Goal: Task Accomplishment & Management: Use online tool/utility

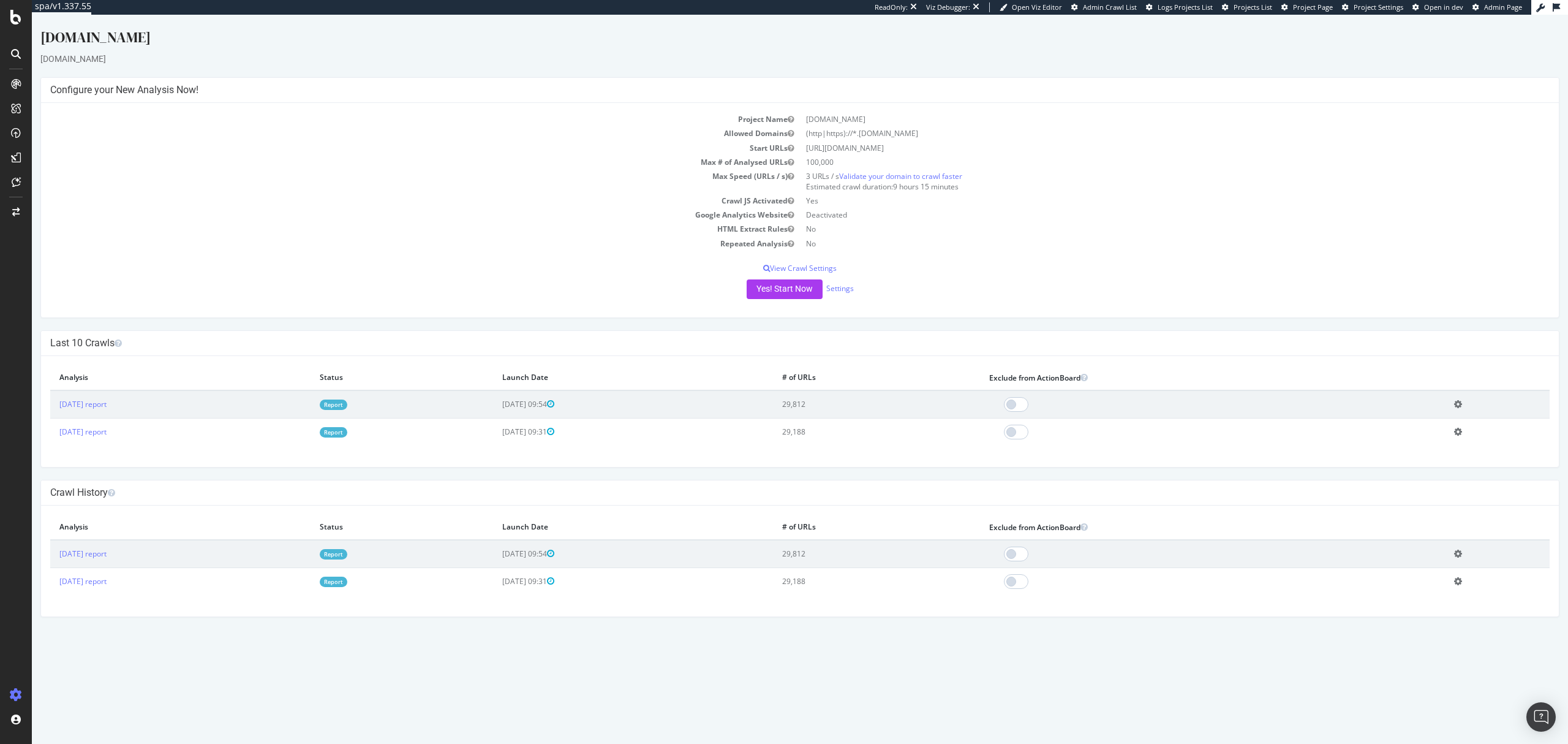
click at [347, 406] on link "Report" at bounding box center [333, 404] width 28 height 10
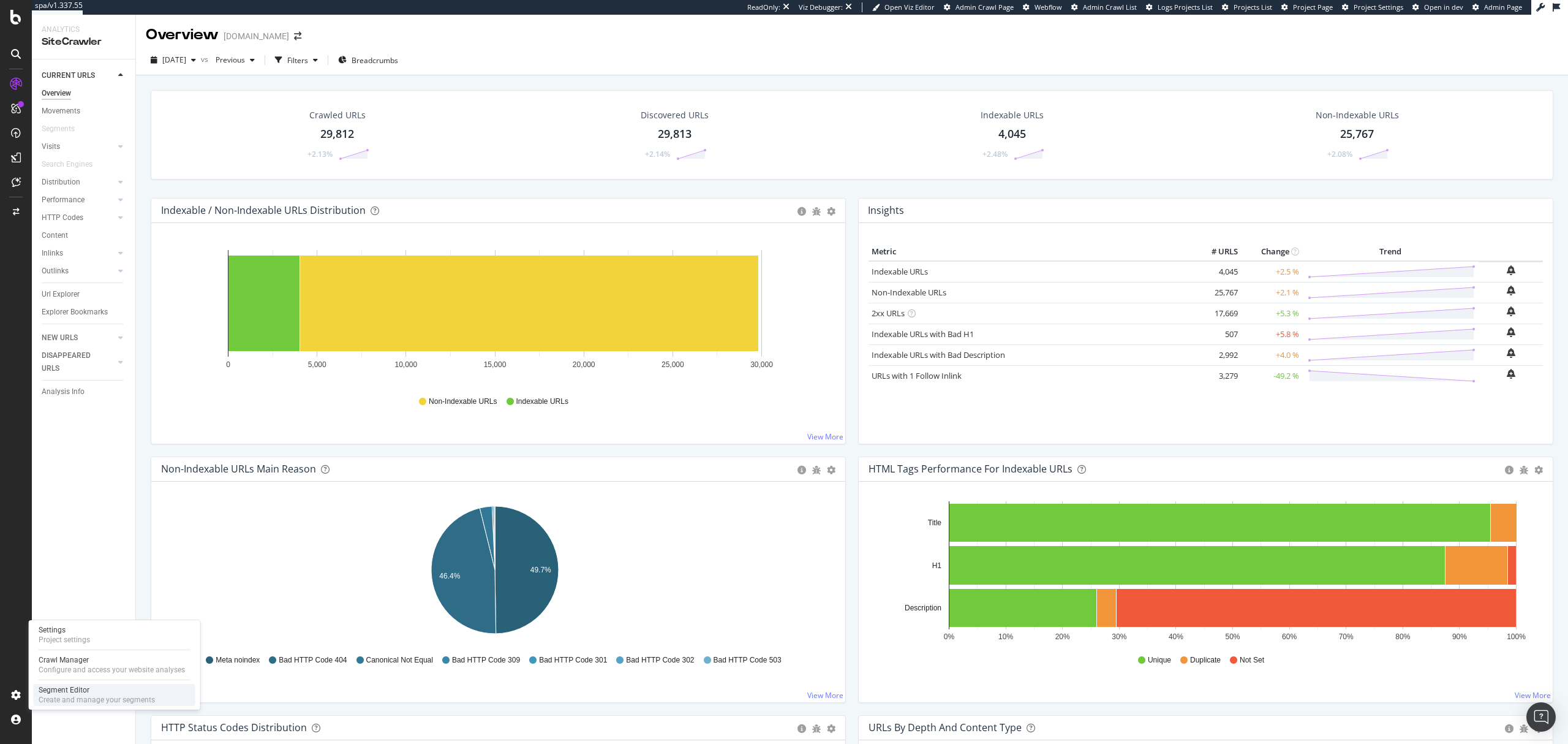
click at [99, 692] on div "Segment Editor" at bounding box center [96, 690] width 116 height 10
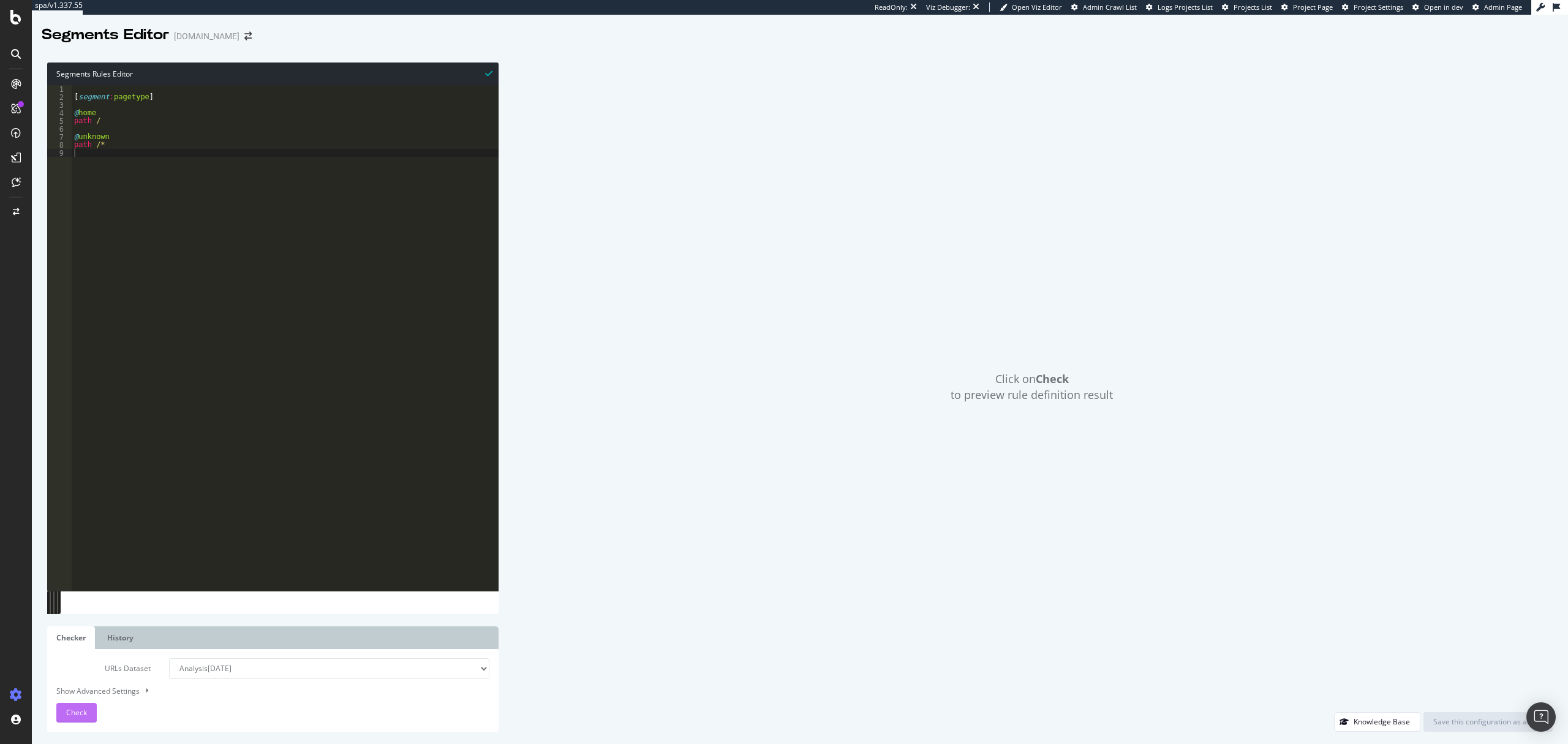
click at [80, 707] on span "Check" at bounding box center [76, 712] width 21 height 10
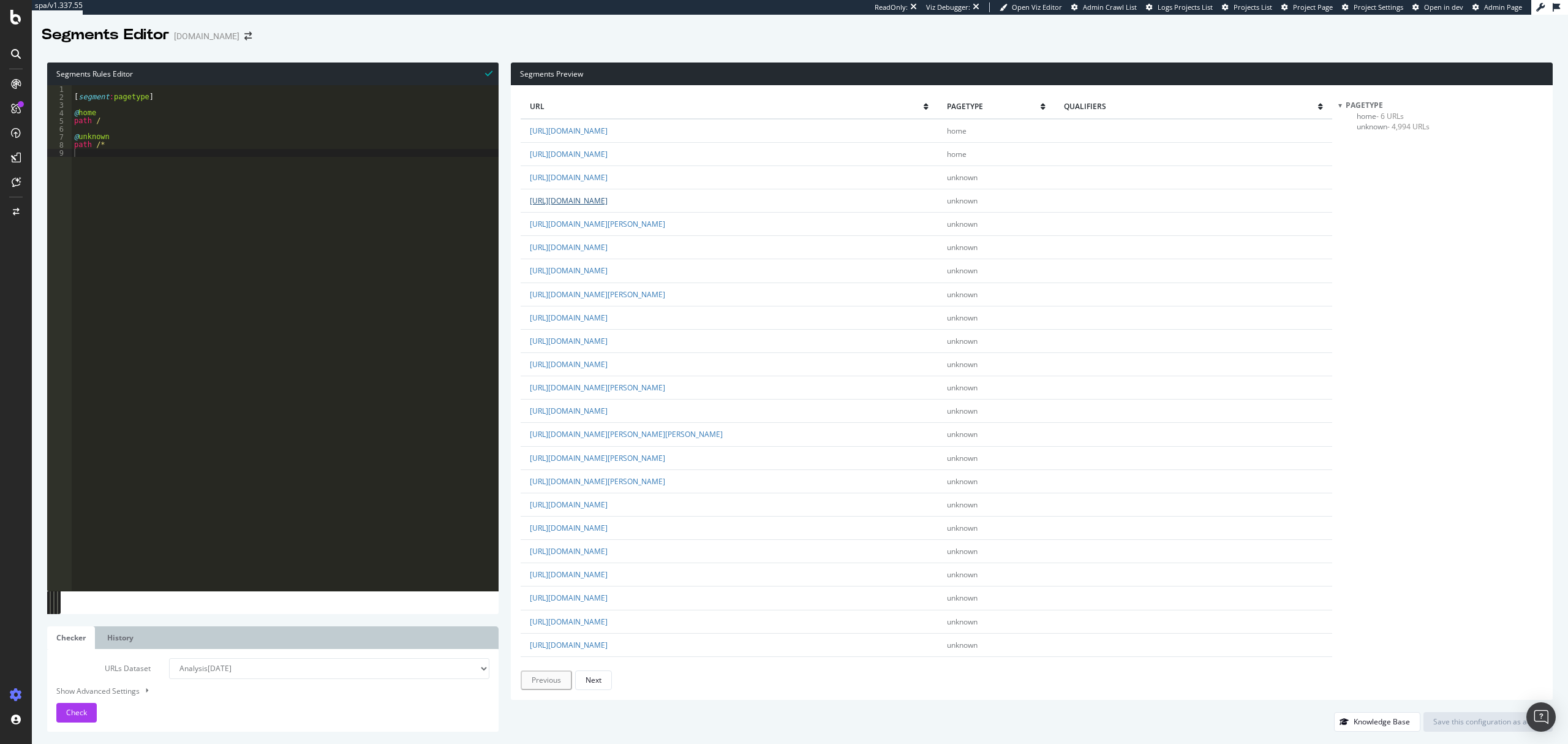
click at [608, 205] on link "[URL][DOMAIN_NAME]" at bounding box center [568, 200] width 78 height 10
click at [666, 387] on link "[URL][DOMAIN_NAME][PERSON_NAME]" at bounding box center [597, 387] width 136 height 10
click at [1378, 347] on div "pagetype home - 6 URLs unknown - 4,994 URLs" at bounding box center [1441, 395] width 205 height 590
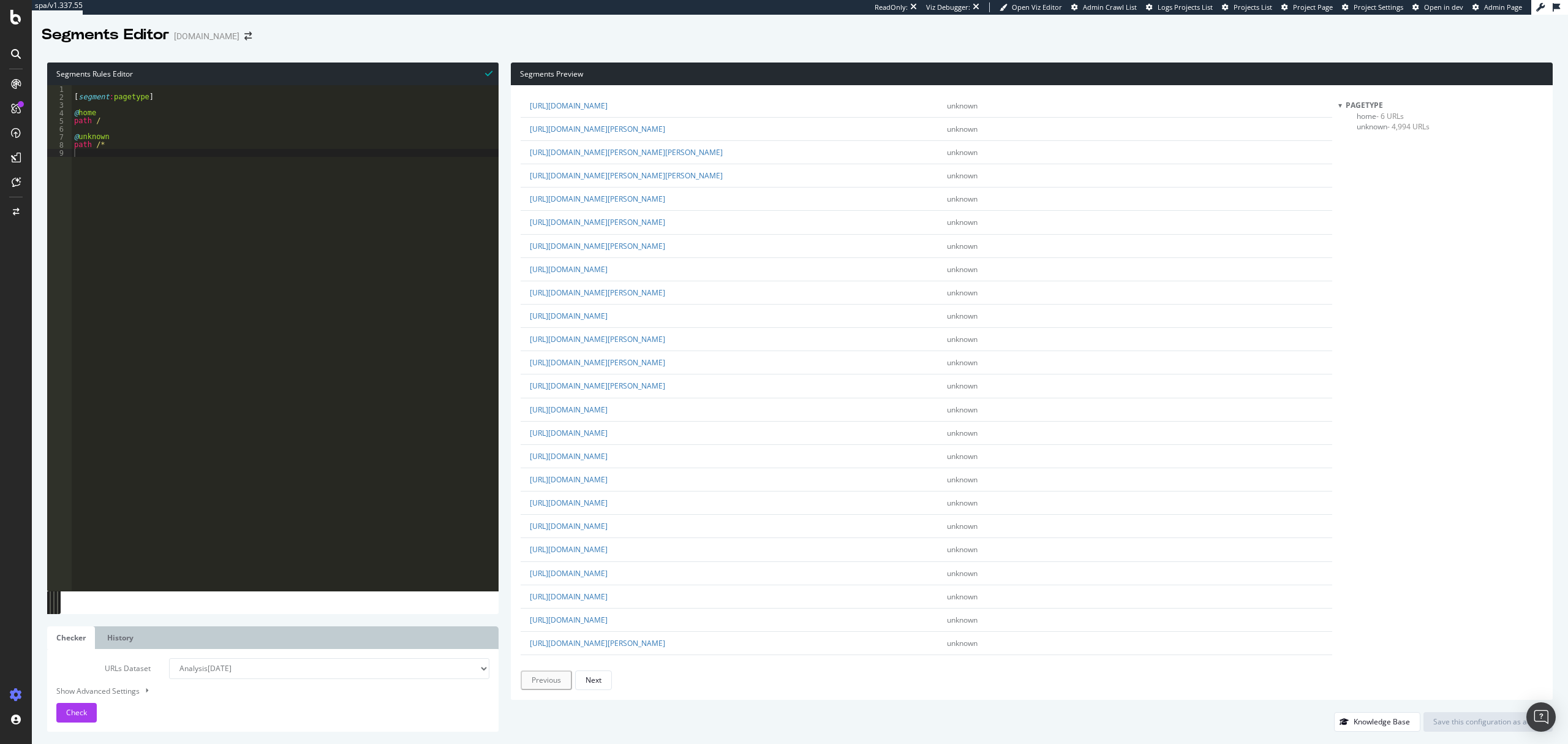
scroll to position [735, 0]
click at [129, 125] on div "[ segment : pagetype ] @ home path / @ unknown path /*" at bounding box center [285, 347] width 427 height 522
drag, startPoint x: 126, startPoint y: 135, endPoint x: 79, endPoint y: 136, distance: 47.0
click at [79, 136] on div "[ segment : pagetype ] @ home path / @ unknown path /*" at bounding box center [285, 347] width 427 height 522
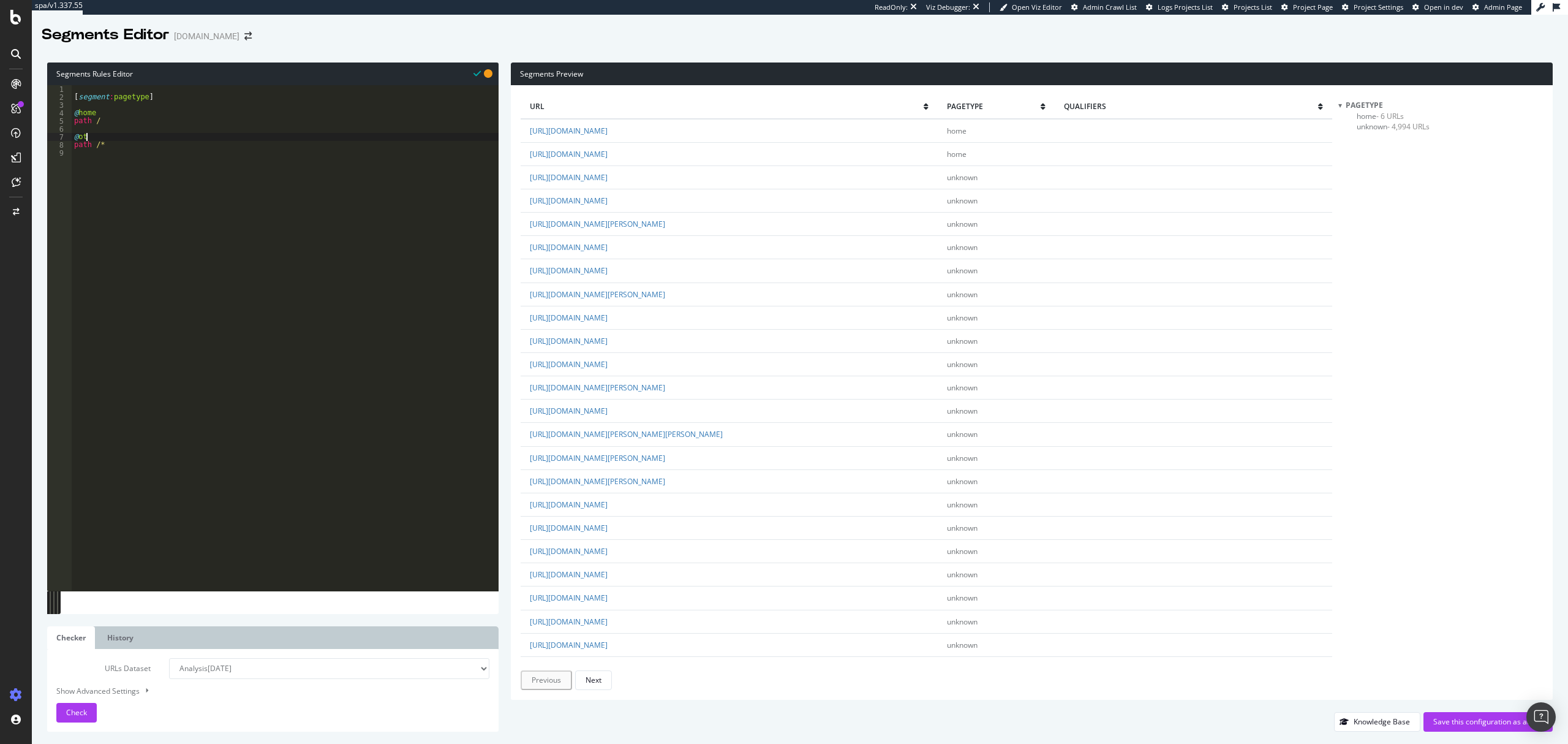
scroll to position [0, 1]
click at [163, 115] on div "[ segment : pagetype ] @ home path / @ others path /*" at bounding box center [285, 347] width 427 height 522
click at [159, 118] on div "[ segment : pagetype ] @ home path / @ others path /*" at bounding box center [285, 347] width 427 height 522
type textarea "path /"
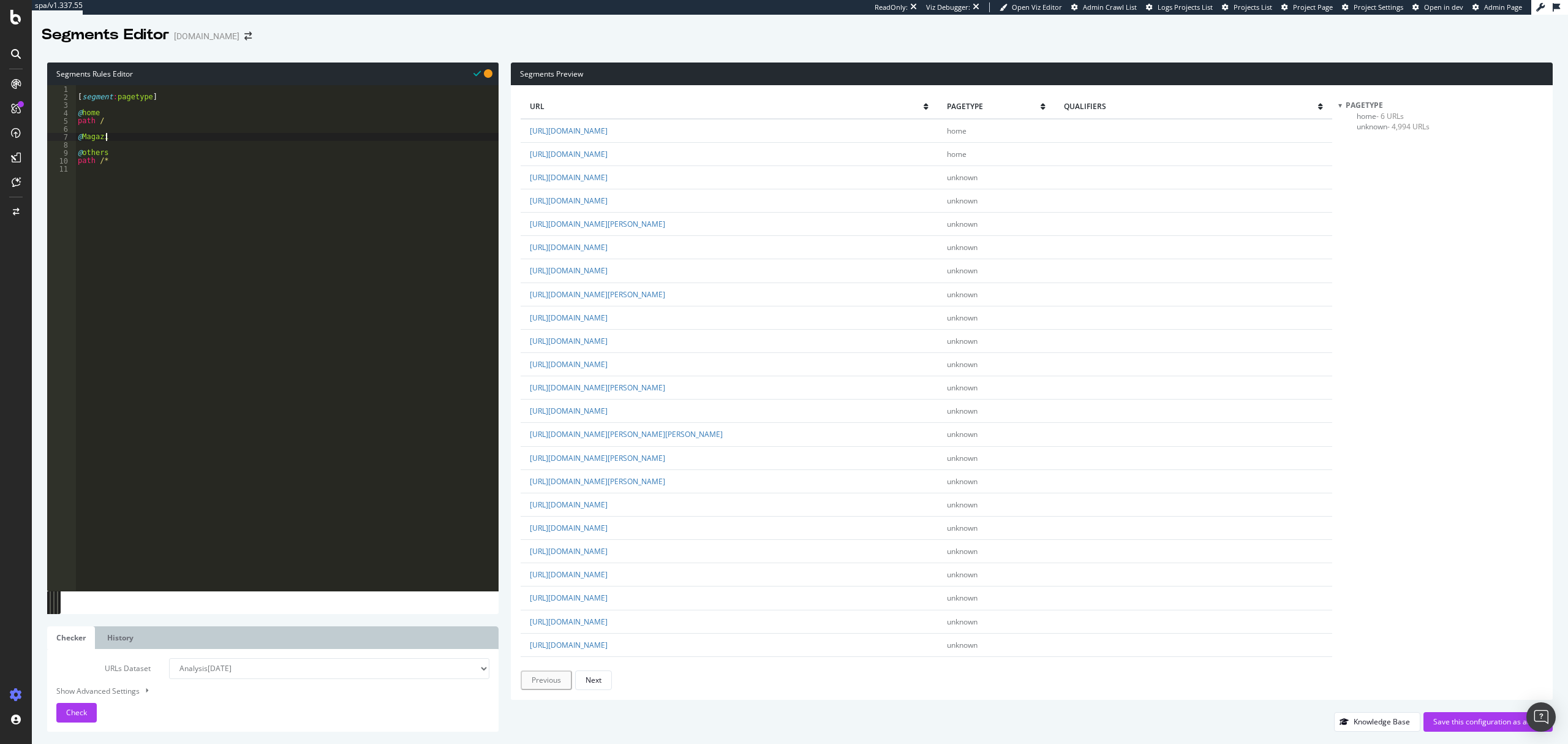
type textarea "@Magazine"
type textarea "path /magazine/*"
click at [72, 719] on div "Check" at bounding box center [76, 712] width 21 height 19
click at [1388, 138] on span "- 4,829 URLs" at bounding box center [1400, 136] width 42 height 10
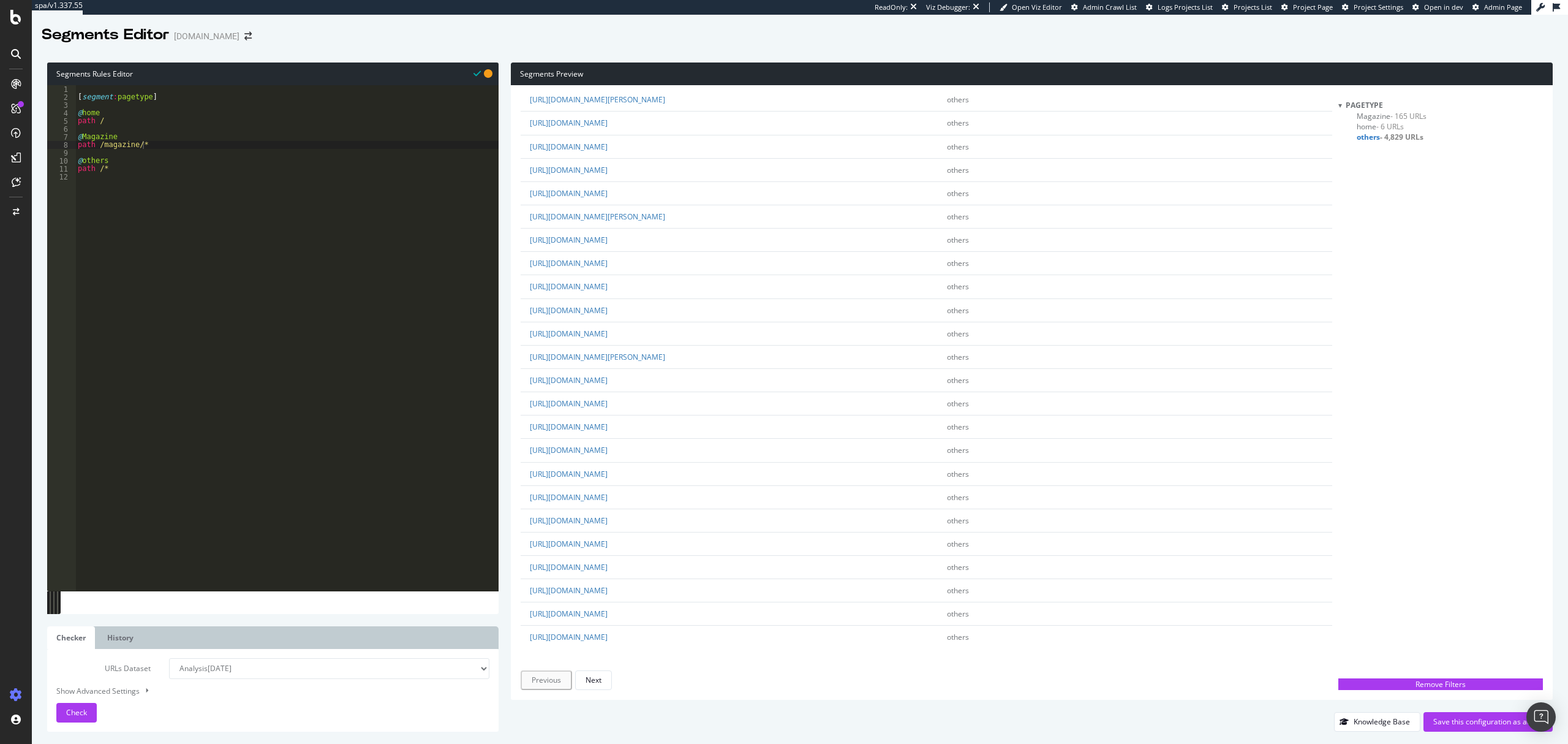
scroll to position [1744, 0]
click at [185, 145] on div "[ segment : pagetype ] @ home path / @ Magazine path /magazine/* @ others path …" at bounding box center [287, 347] width 423 height 522
type textarea "@inspiration"
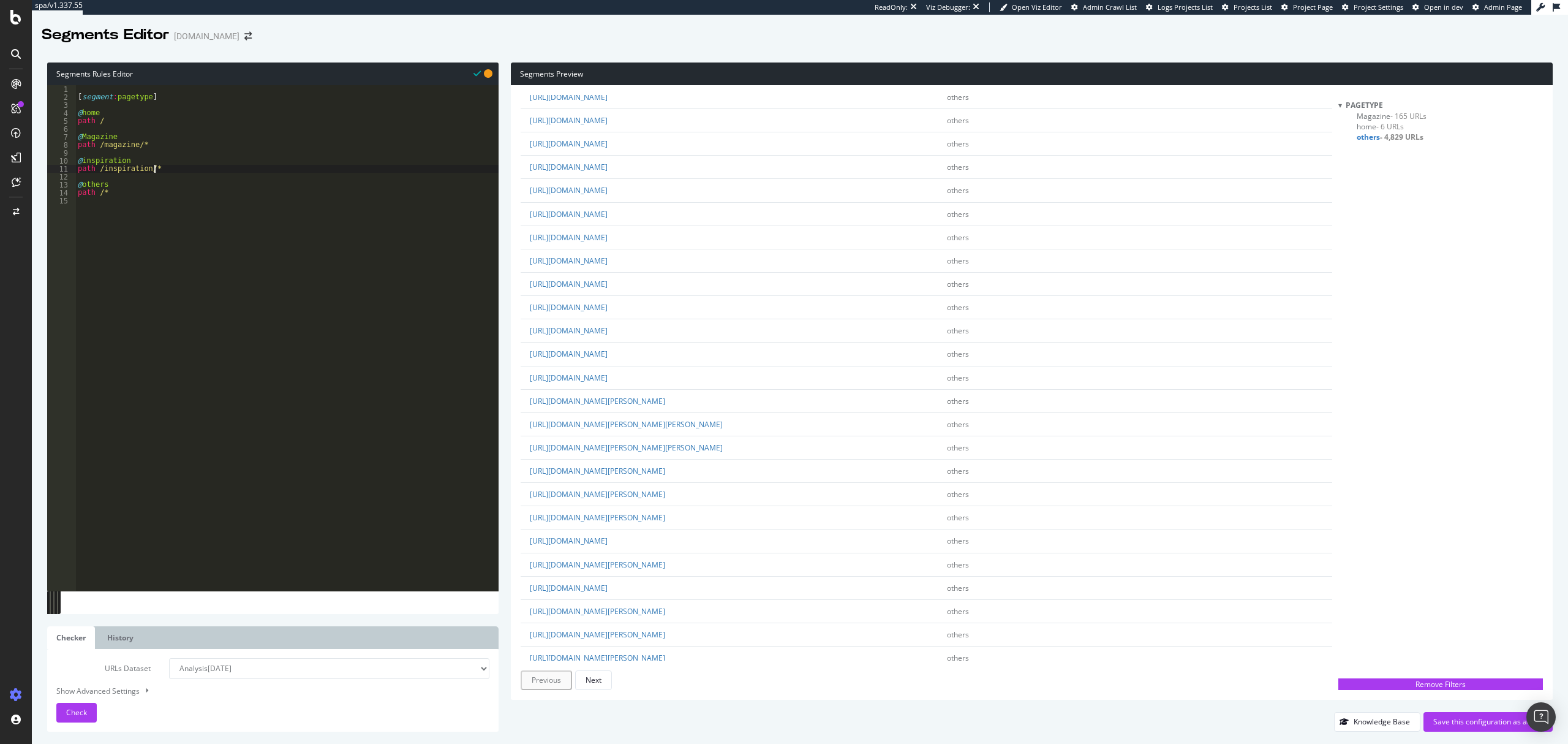
scroll to position [408, 0]
click at [94, 716] on button "Check" at bounding box center [76, 712] width 41 height 19
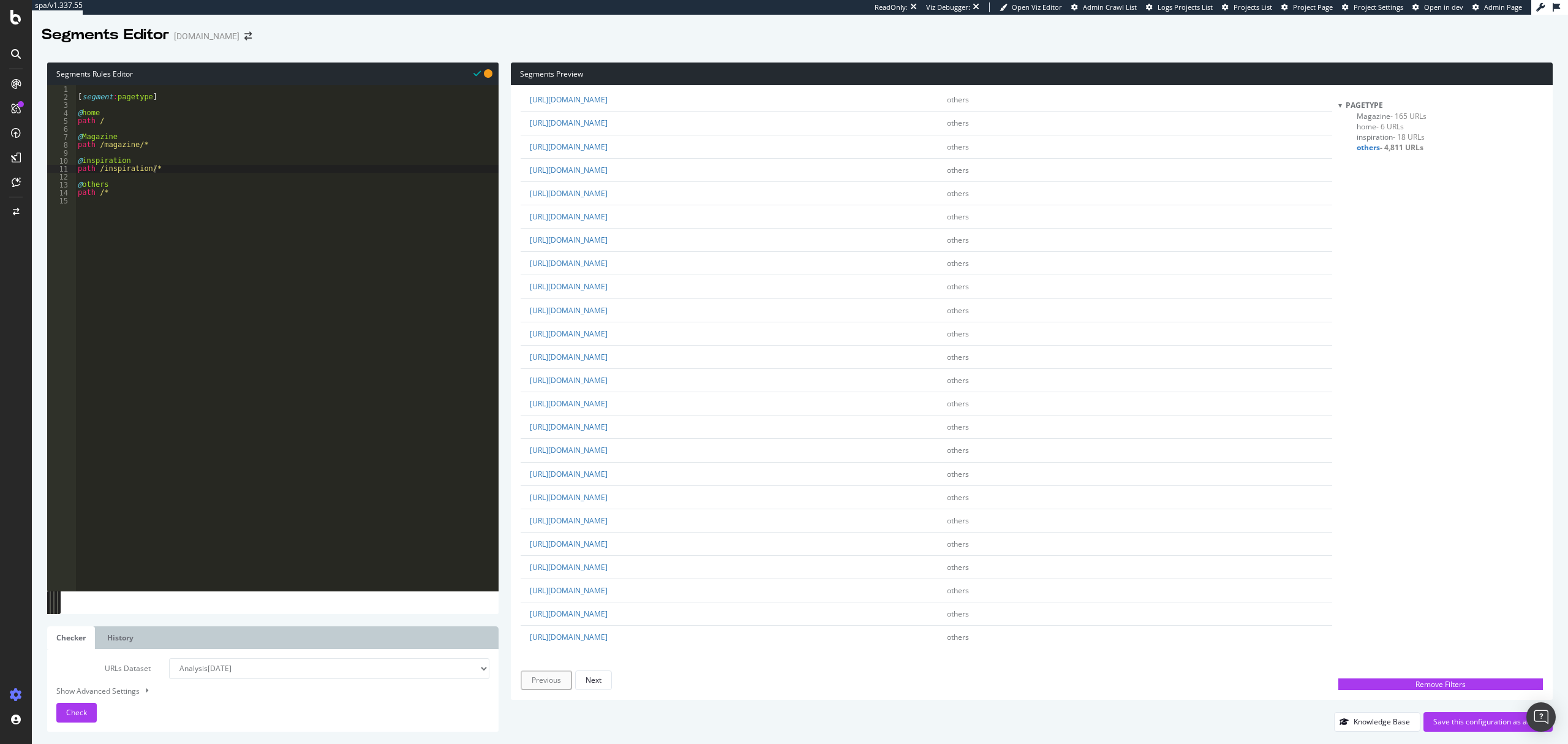
click at [187, 170] on div "[ segment : pagetype ] @ home path / @ Magazine path /magazine/* @ inspiration …" at bounding box center [287, 347] width 423 height 522
click at [137, 118] on div "[ segment : pagetype ] @ home path / @ Magazine path /magazine/* @ inspiration …" at bounding box center [287, 347] width 423 height 522
type textarea "path /"
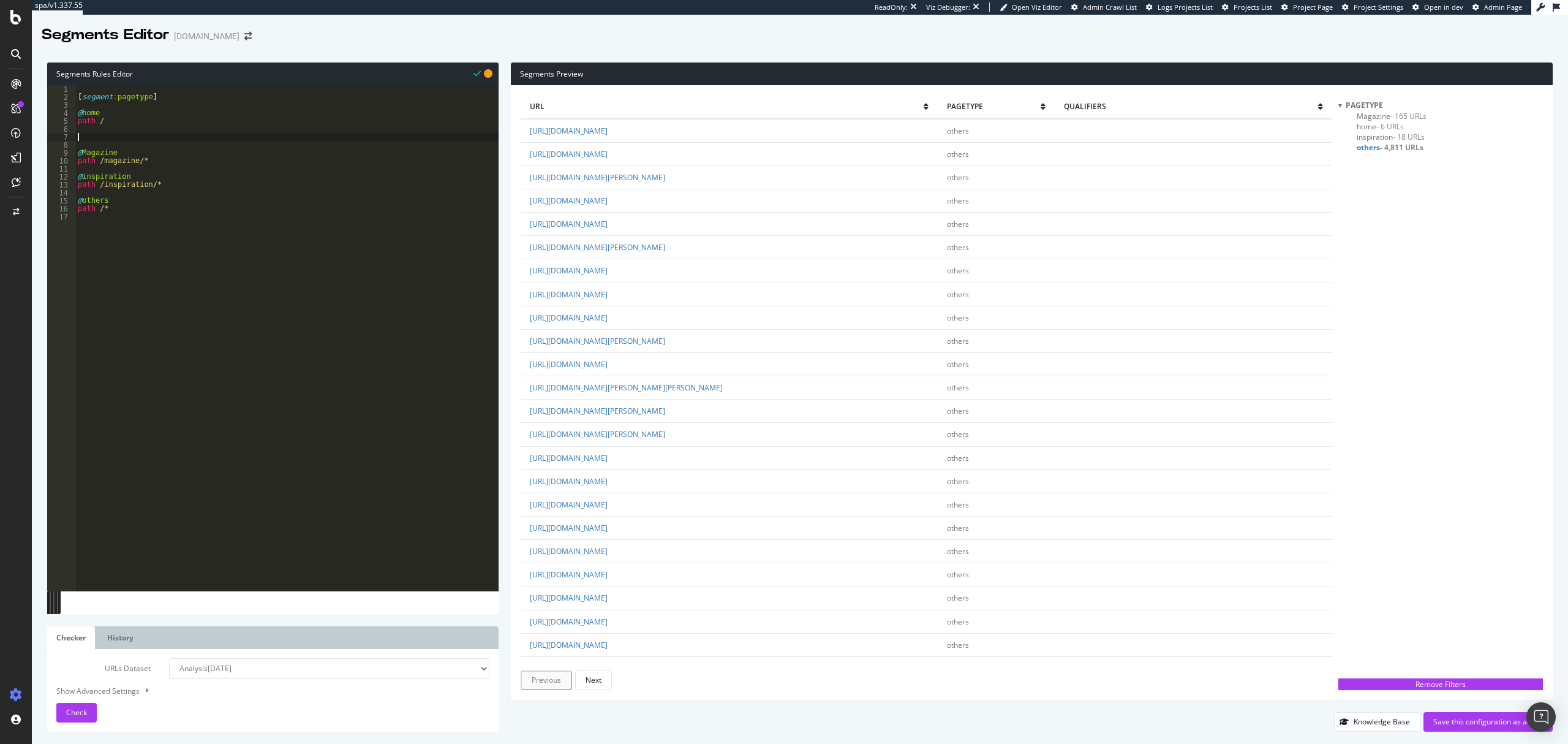
click at [153, 133] on div "[ segment : pagetype ] @ home path / @ Magazine path /magazine/* @ inspiration …" at bounding box center [287, 347] width 423 height 522
click at [145, 138] on div "[ segment : pagetype ] @ home path / @ Magazine path /magazine/* @ inspiration …" at bounding box center [287, 347] width 423 height 522
type textarea "@linge-de-lit"
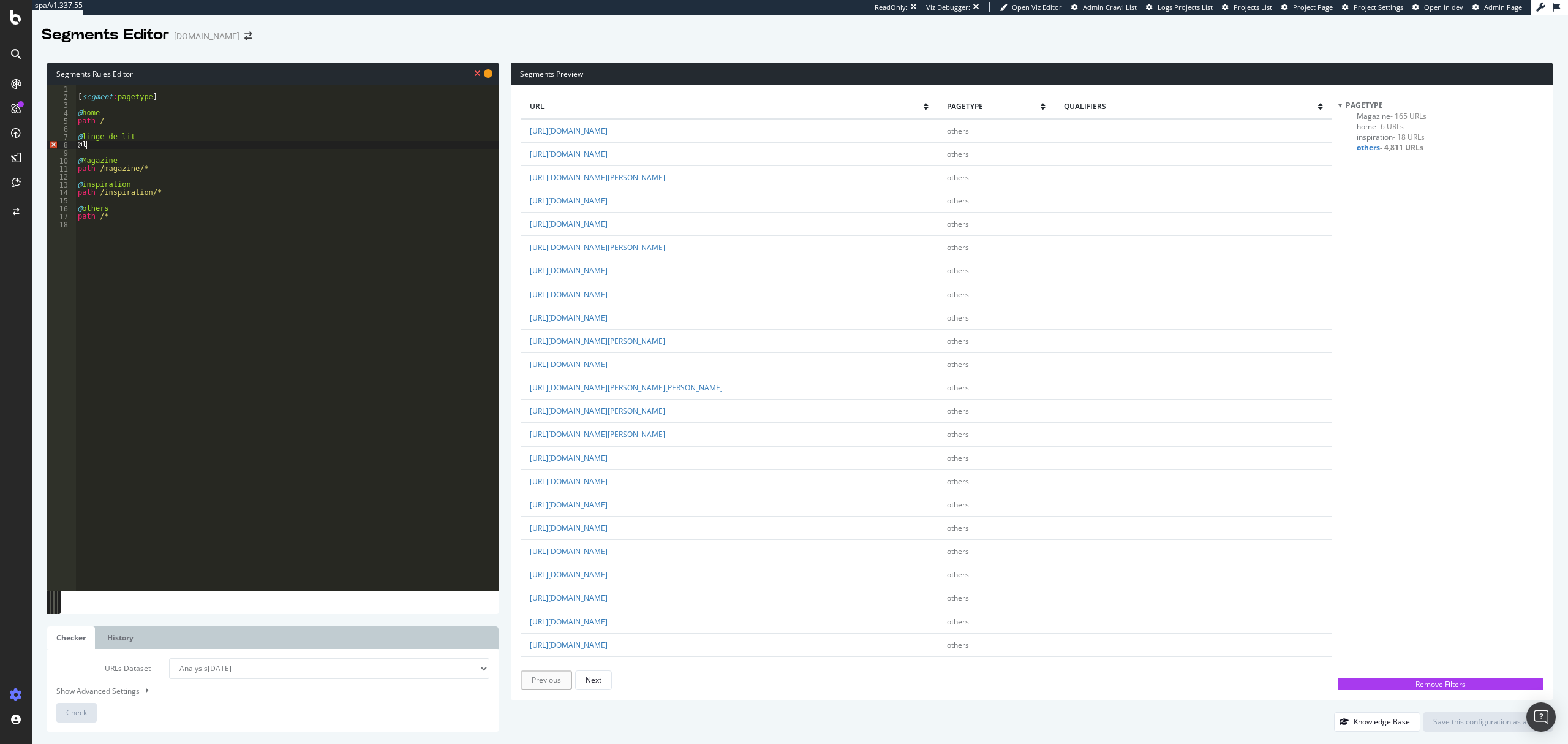
type textarea "@"
type textarea "path /linge-de-lit*"
drag, startPoint x: 177, startPoint y: 145, endPoint x: 68, endPoint y: 136, distance: 109.4
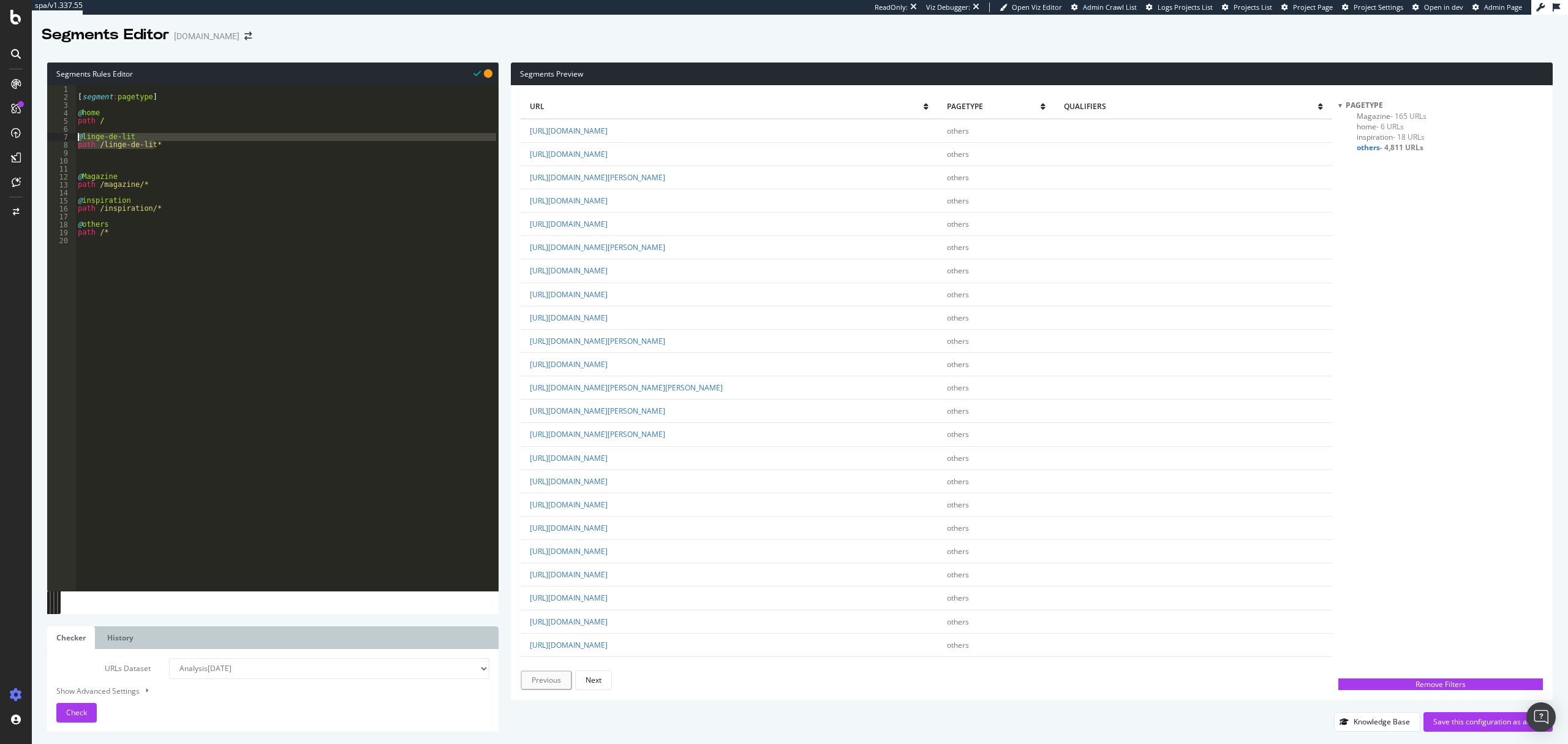
click at [68, 136] on div "1 2 3 4 5 6 7 8 9 10 11 12 13 14 15 16 17 18 19 20 [ segment : pagetype ] @ hom…" at bounding box center [272, 338] width 451 height 506
type textarea "@linge-de-lit path /linge-de-lit*"
click at [104, 160] on div "[ segment : pagetype ] @ home path / @ linge-de-lit path /linge-de-lit* @ Magaz…" at bounding box center [287, 347] width 423 height 522
paste textarea "path /linge-de-lit*"
drag, startPoint x: 150, startPoint y: 169, endPoint x: 141, endPoint y: 169, distance: 9.0
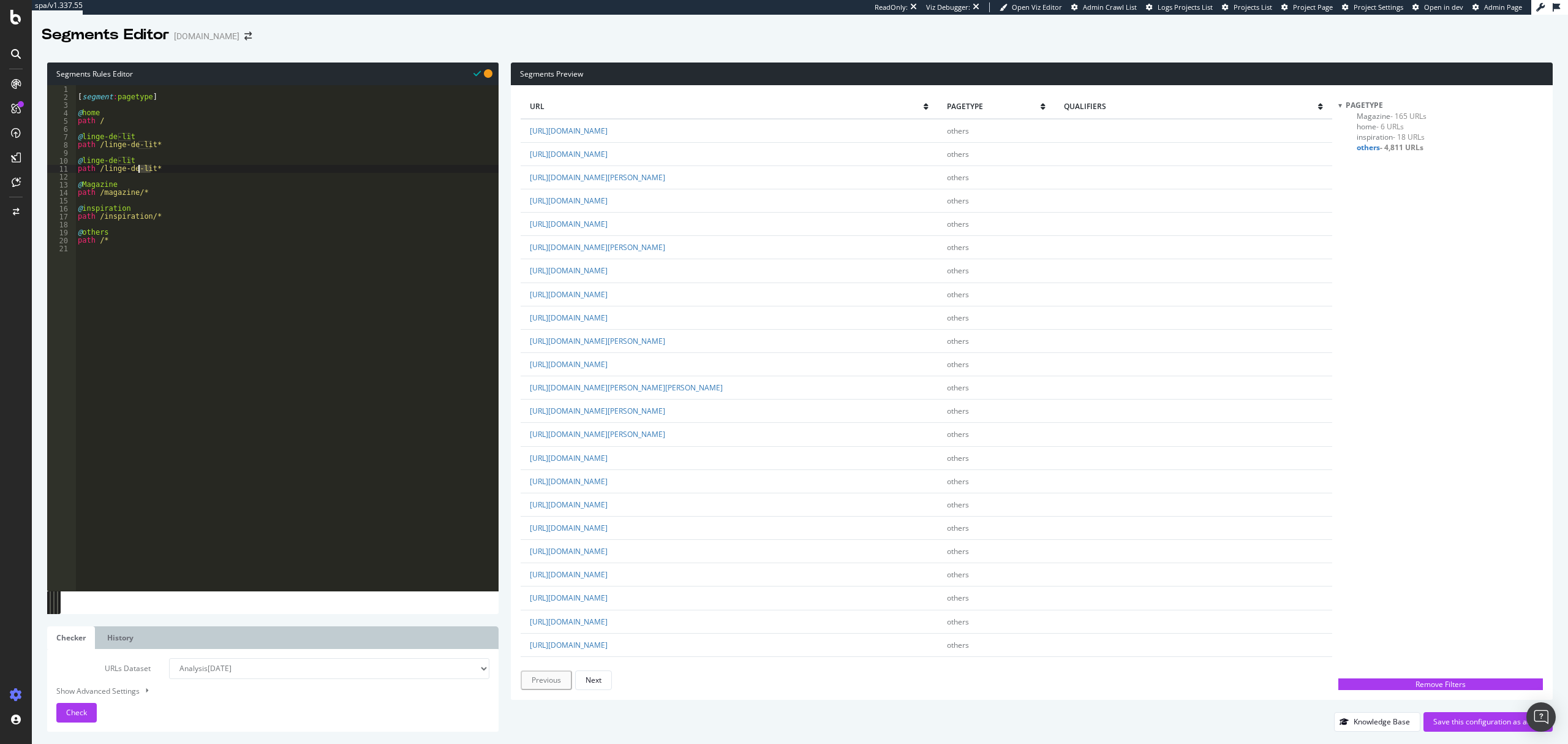
click at [141, 169] on div "[ segment : pagetype ] @ home path / @ linge-de-lit path /linge-de-lit* @ linge…" at bounding box center [287, 347] width 423 height 522
click at [133, 159] on div "[ segment : pagetype ] @ home path / @ linge-de-lit path /linge-de-lit* @ linge…" at bounding box center [287, 347] width 423 height 522
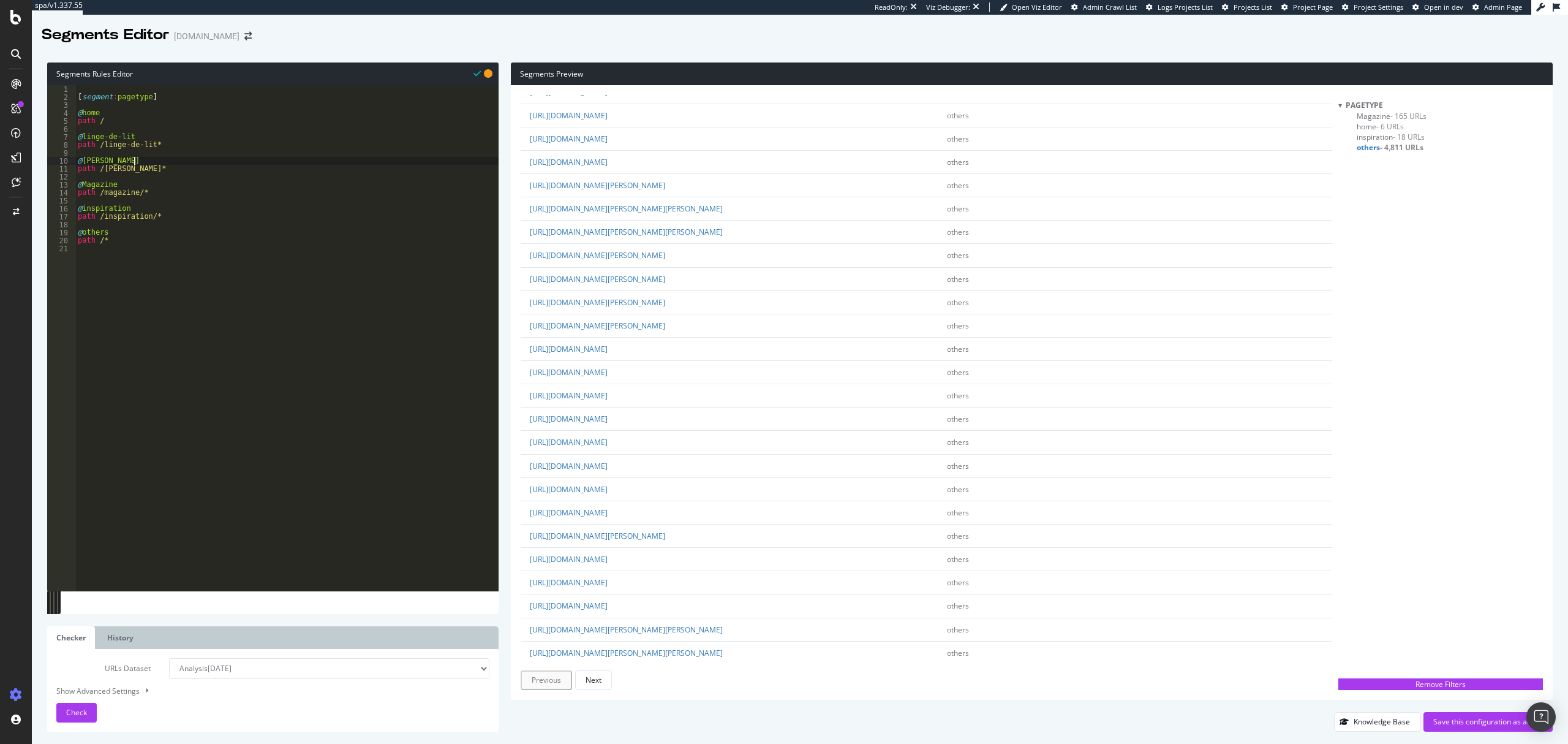
scroll to position [572, 0]
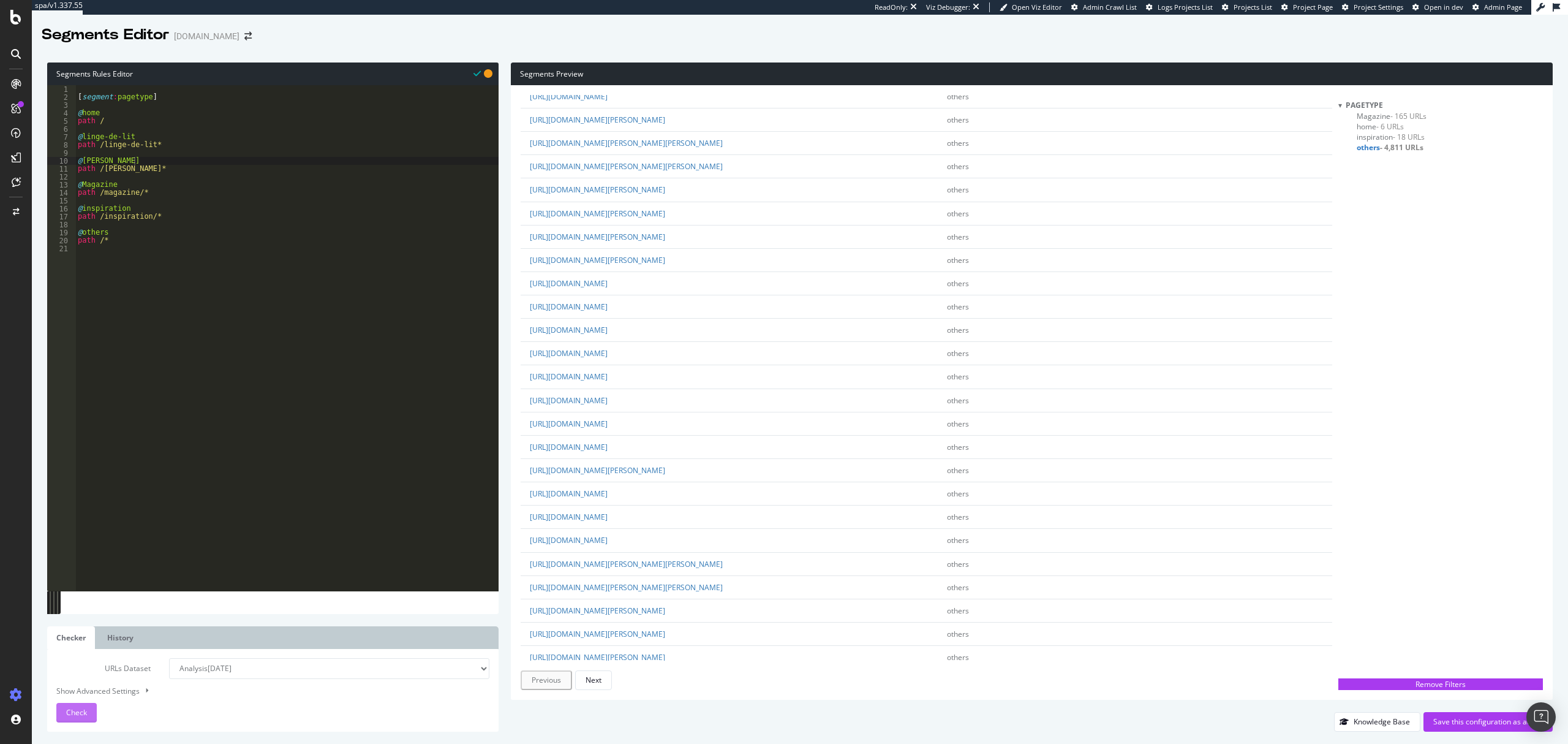
click at [76, 714] on span "Check" at bounding box center [76, 712] width 21 height 10
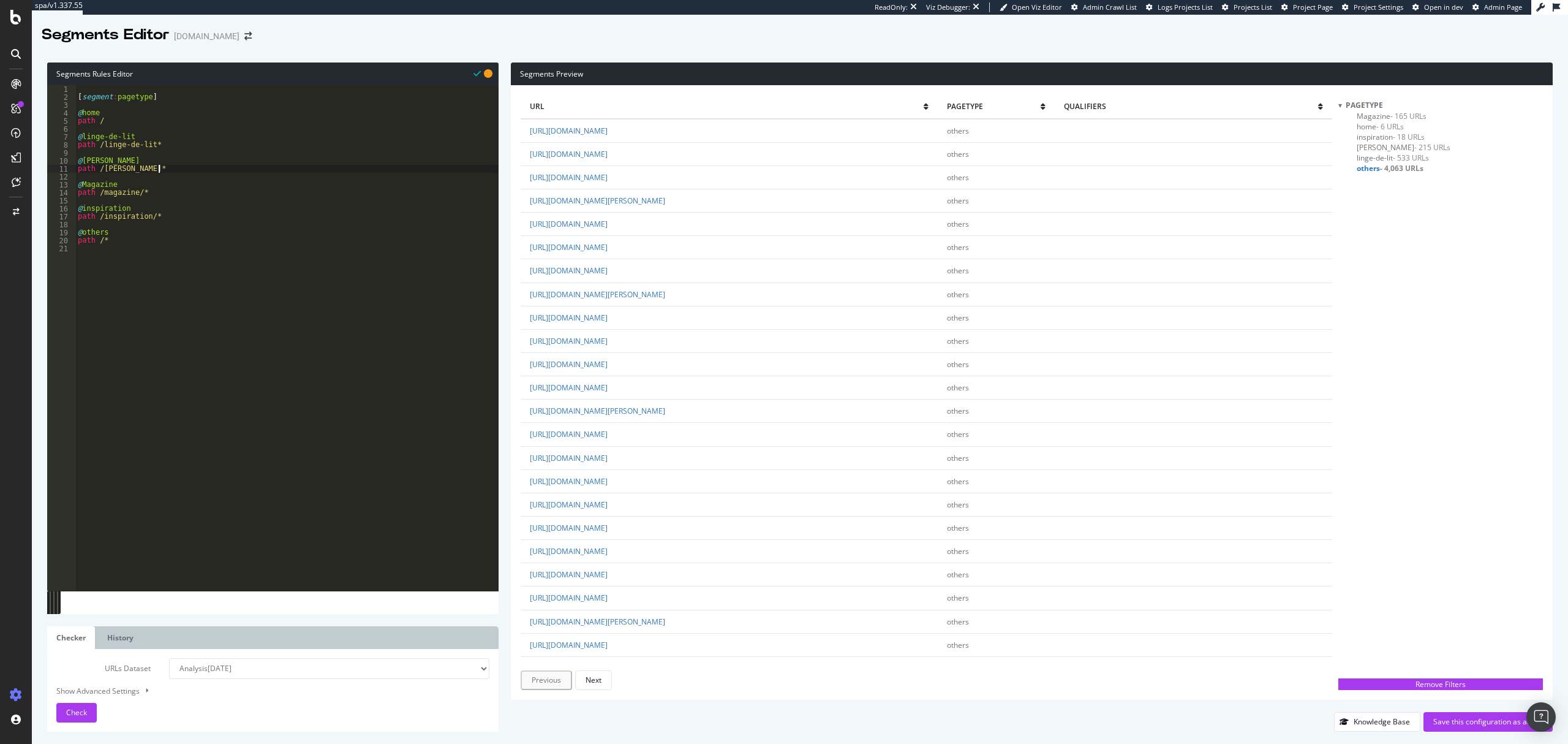
click at [218, 172] on div "[ segment : pagetype ] @ home path / @ linge-de-lit path /linge-de-lit* @ [PERS…" at bounding box center [287, 347] width 423 height 522
type textarea "path /[PERSON_NAME]*"
type textarea "@enfants-[PERSON_NAME]"
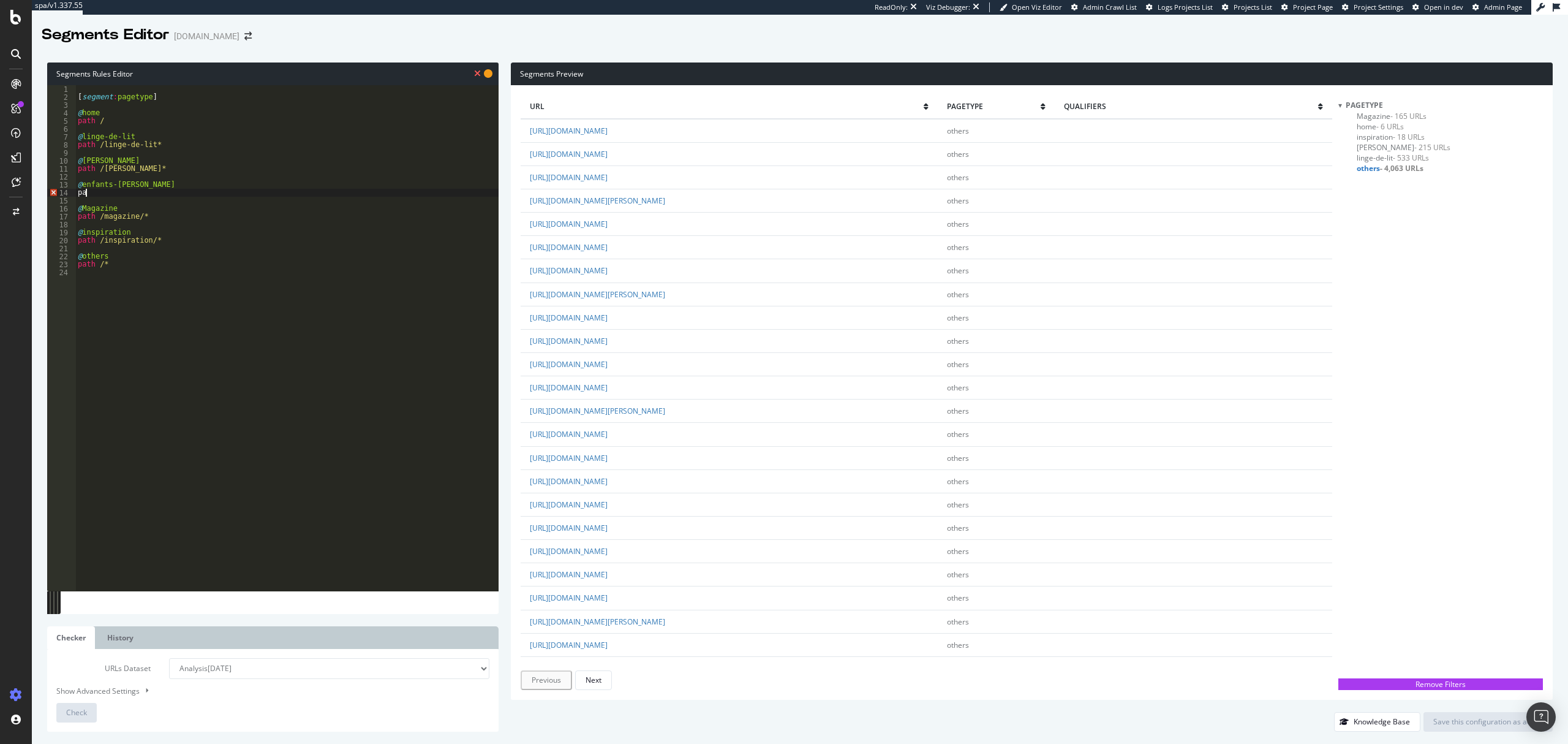
type textarea "p"
type textarea "@literie"
type textarea "a"
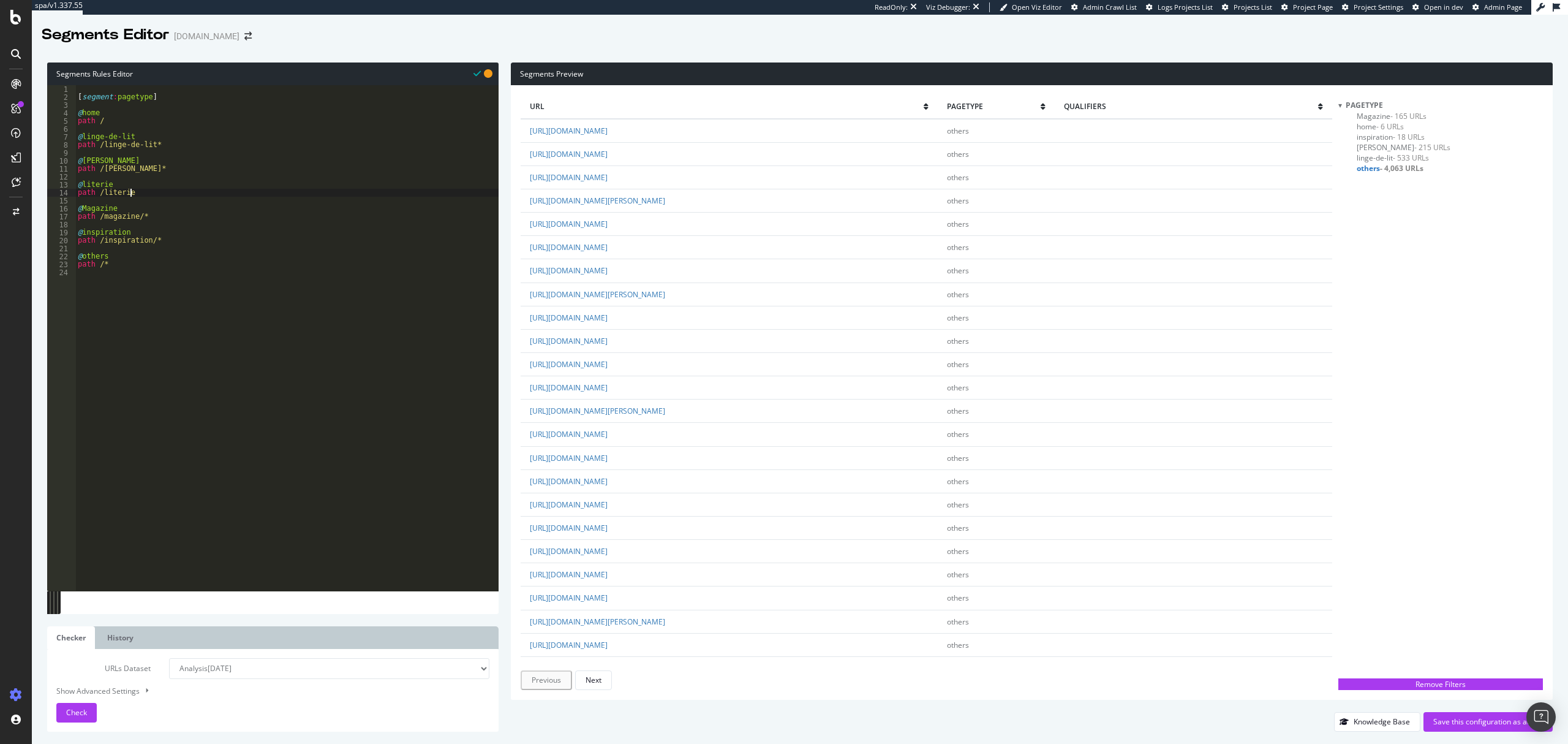
scroll to position [0, 3]
type textarea "path /literie/*"
type textarea "@enfants-[PERSON_NAME]"
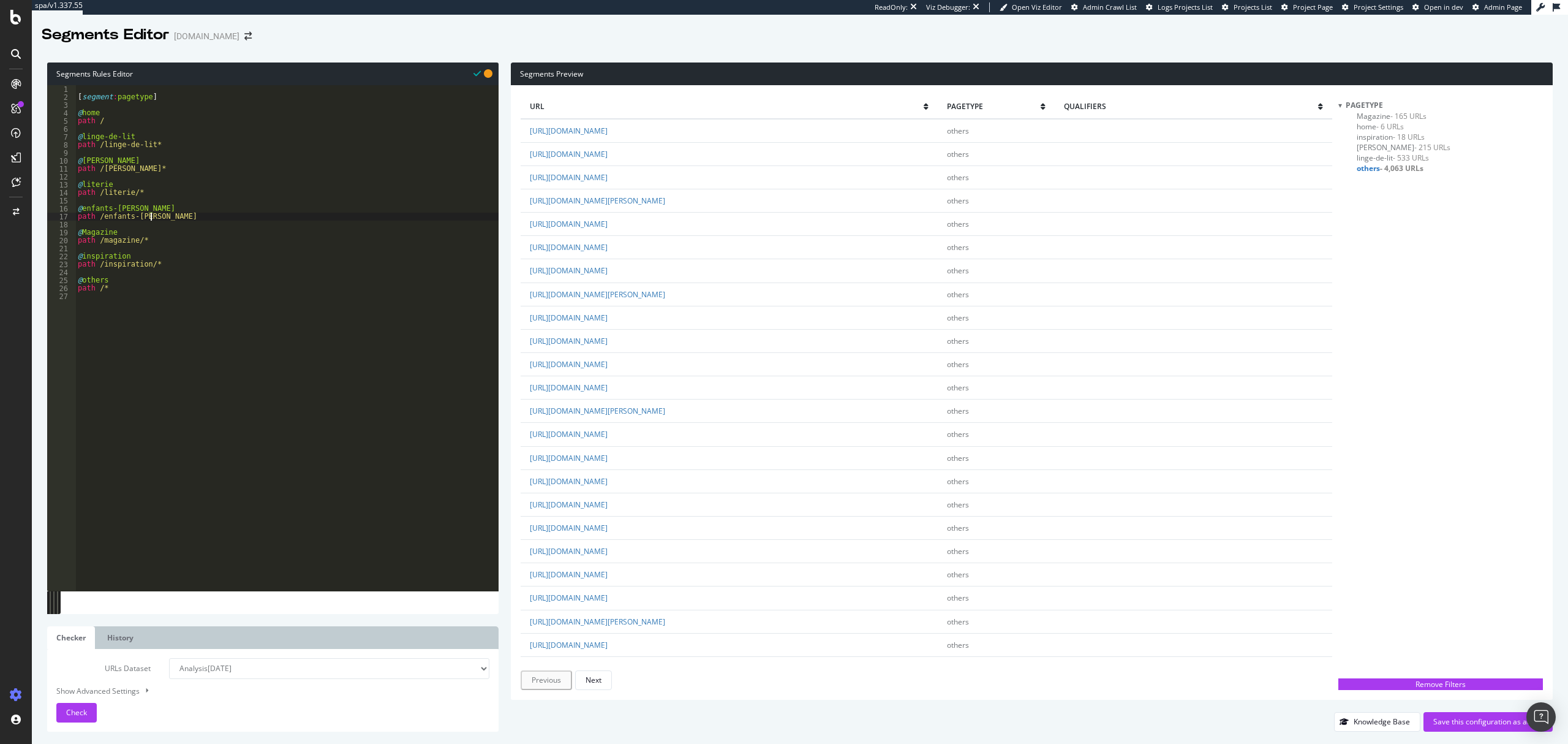
type textarea "path /enfants-[PERSON_NAME]*"
type textarea "@oreiller"
type textarea "path /oreiller-*"
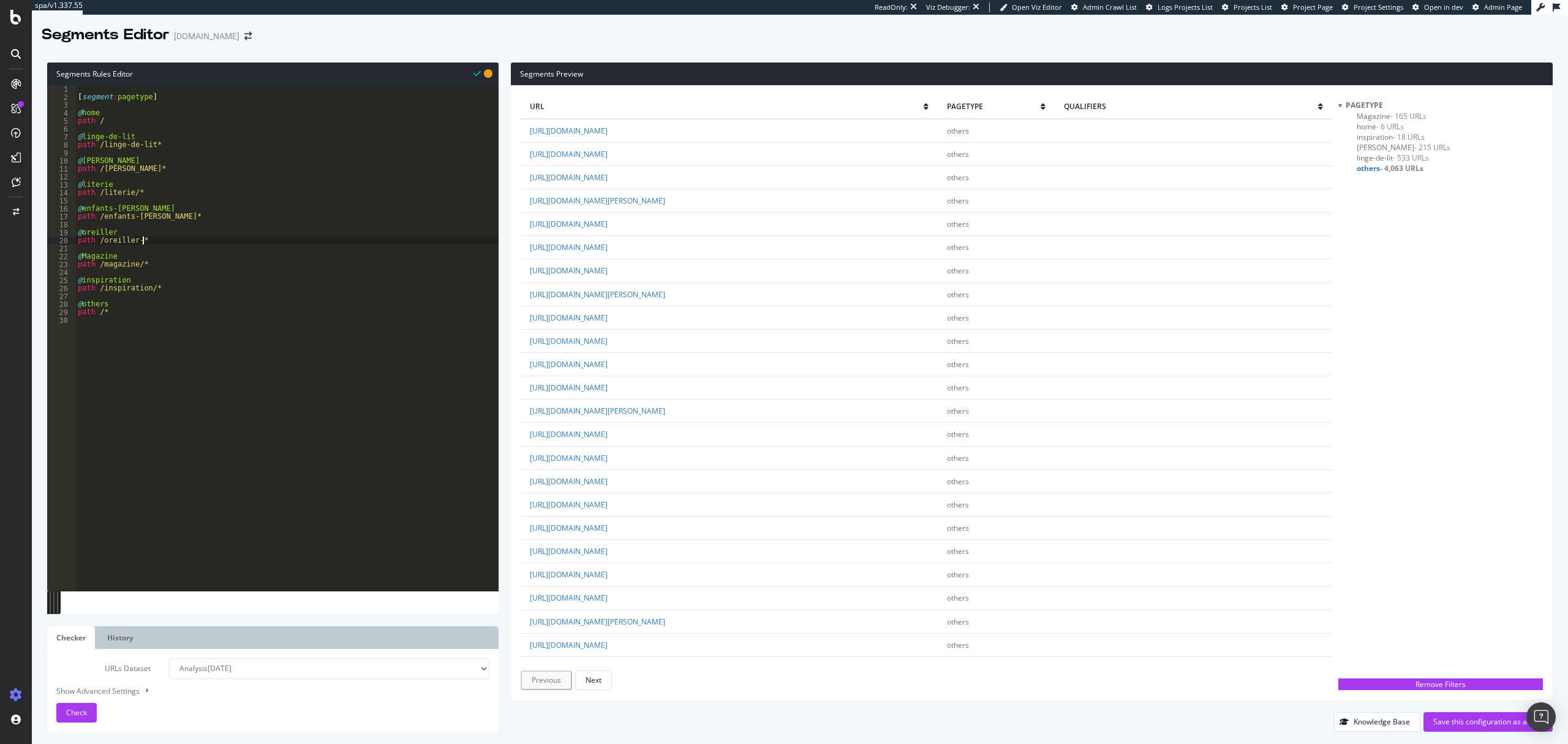
scroll to position [0, 0]
click at [608, 552] on link "[URL][DOMAIN_NAME]" at bounding box center [568, 550] width 78 height 10
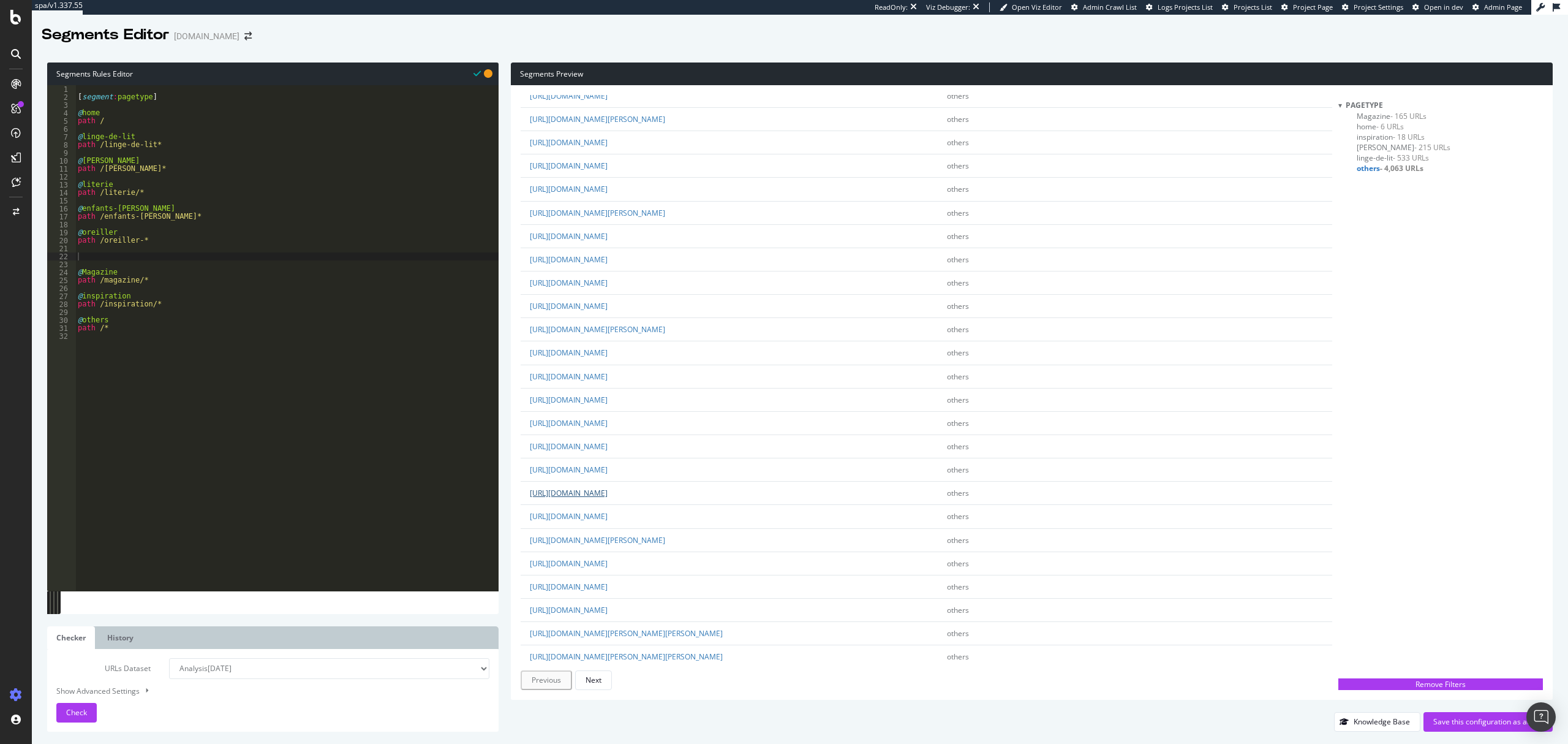
click at [608, 495] on link "[URL][DOMAIN_NAME]" at bounding box center [568, 493] width 78 height 10
drag, startPoint x: 150, startPoint y: 256, endPoint x: 58, endPoint y: 234, distance: 94.6
click at [58, 234] on div "1 2 3 4 5 6 7 8 9 10 11 12 13 14 15 16 17 18 19 20 21 22 23 24 25 26 27 28 29 3…" at bounding box center [272, 338] width 451 height 506
